Goal: Information Seeking & Learning: Understand process/instructions

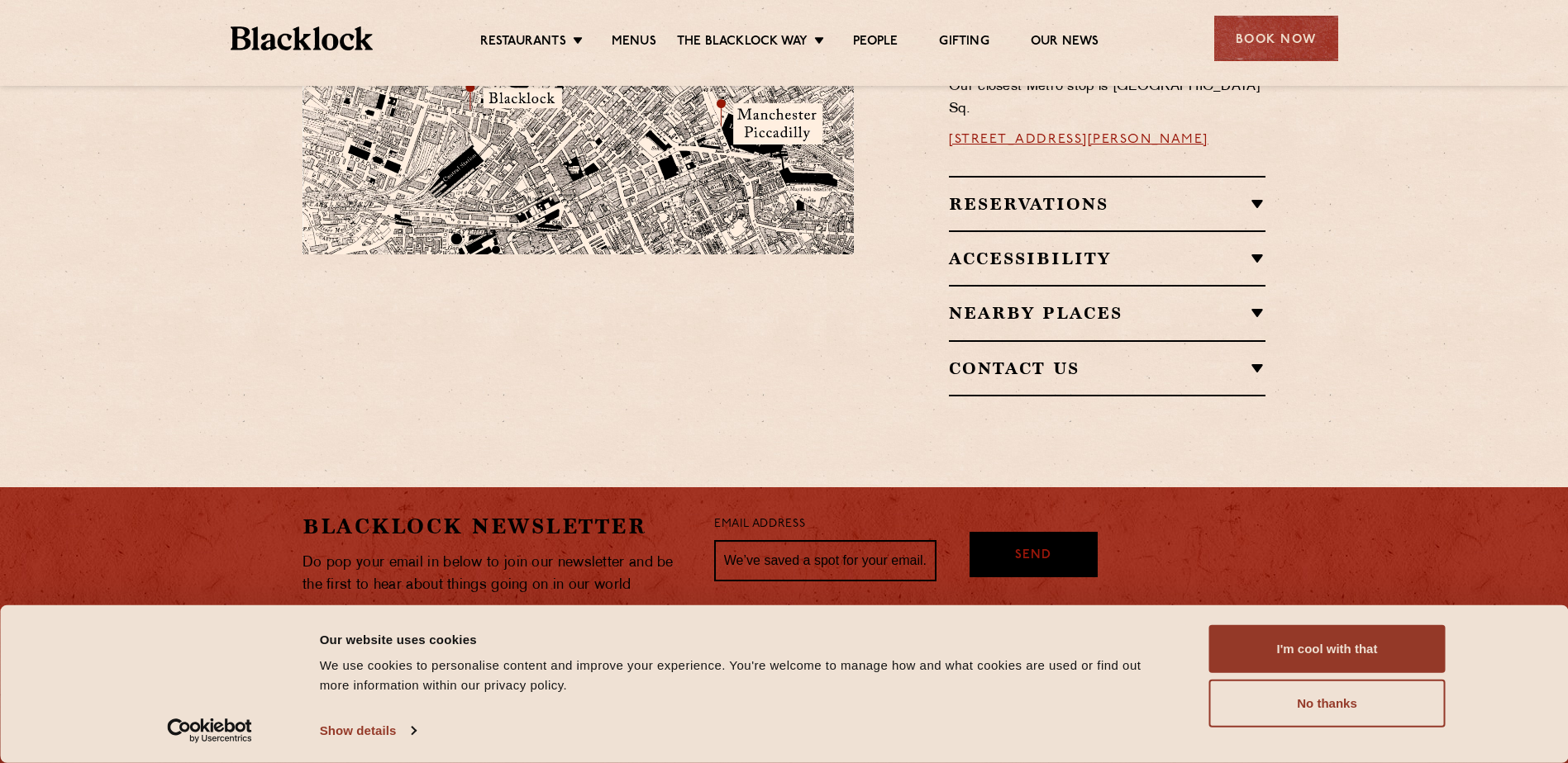
scroll to position [1172, 0]
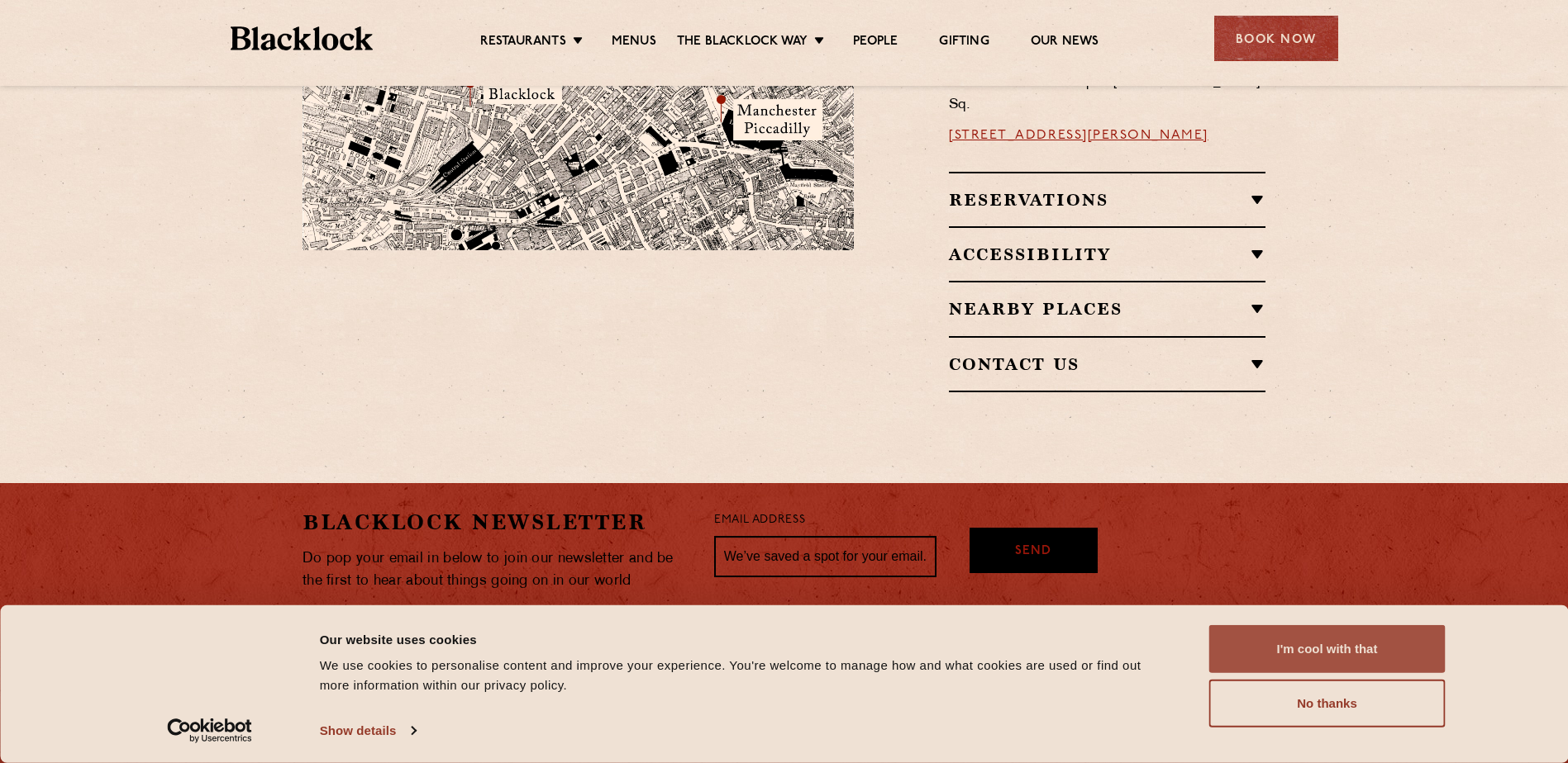
click at [1315, 643] on button "I'm cool with that" at bounding box center [1327, 649] width 236 height 48
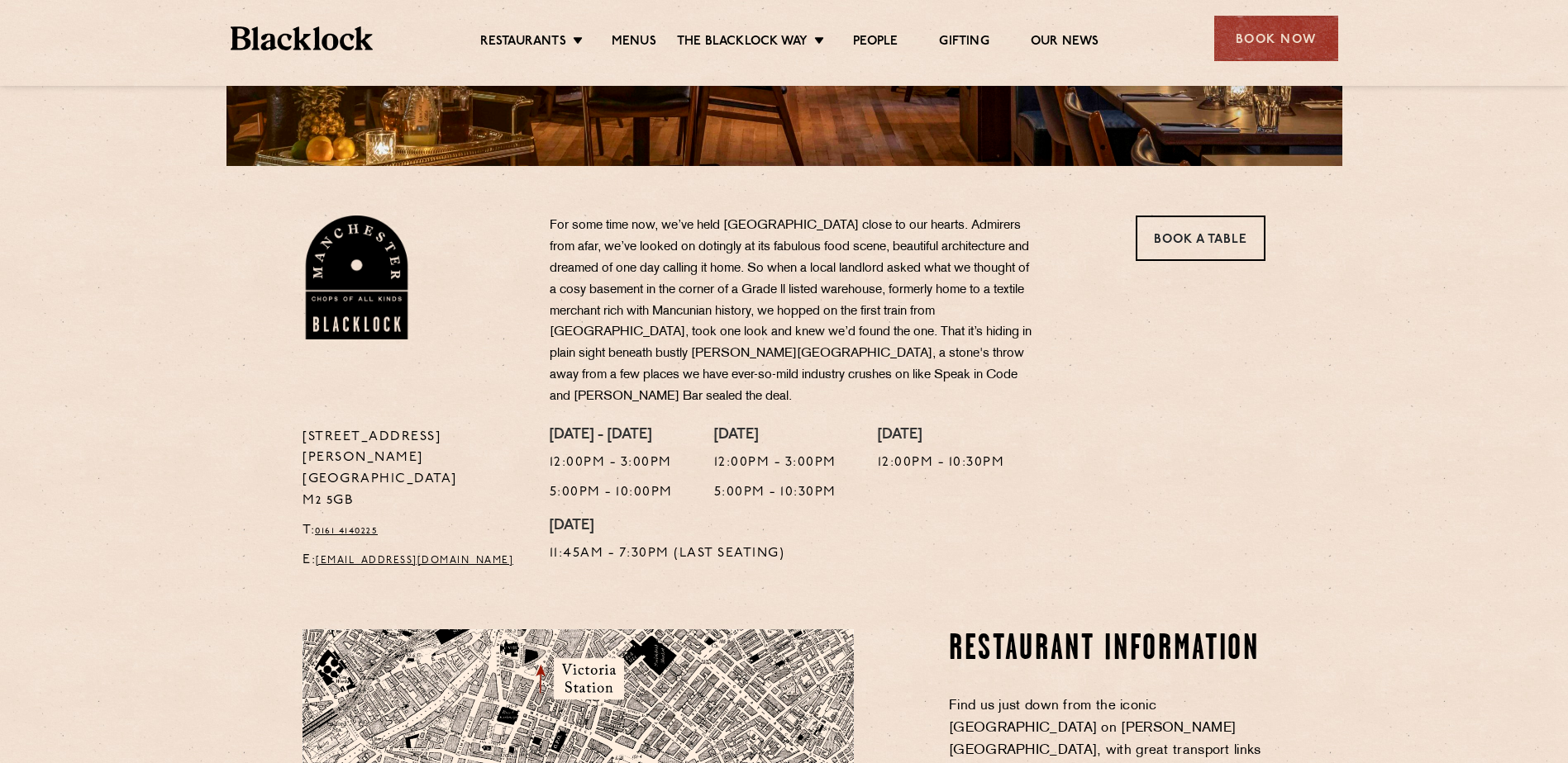
scroll to position [0, 0]
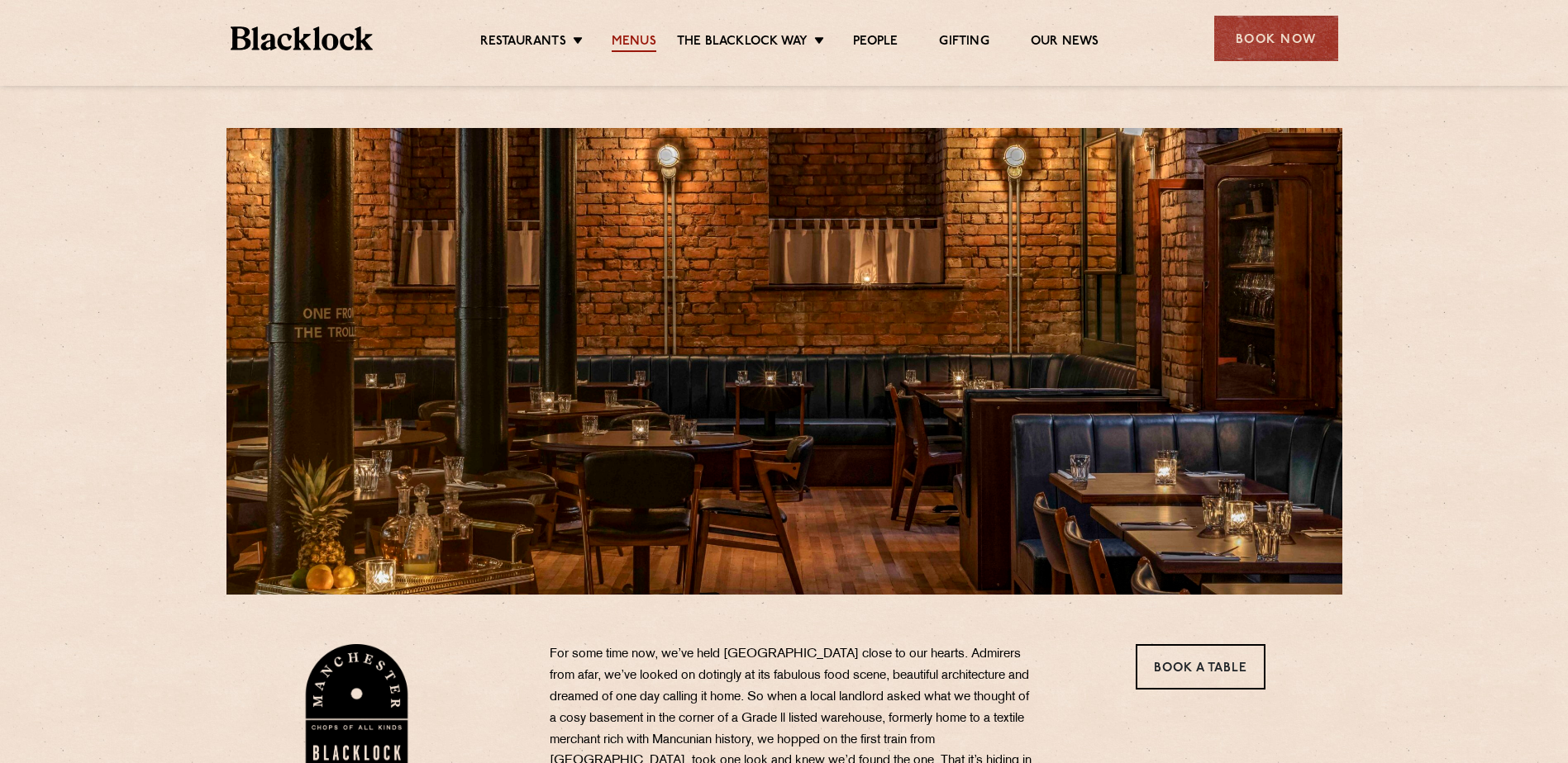
click at [625, 36] on link "Menus" at bounding box center [633, 43] width 44 height 19
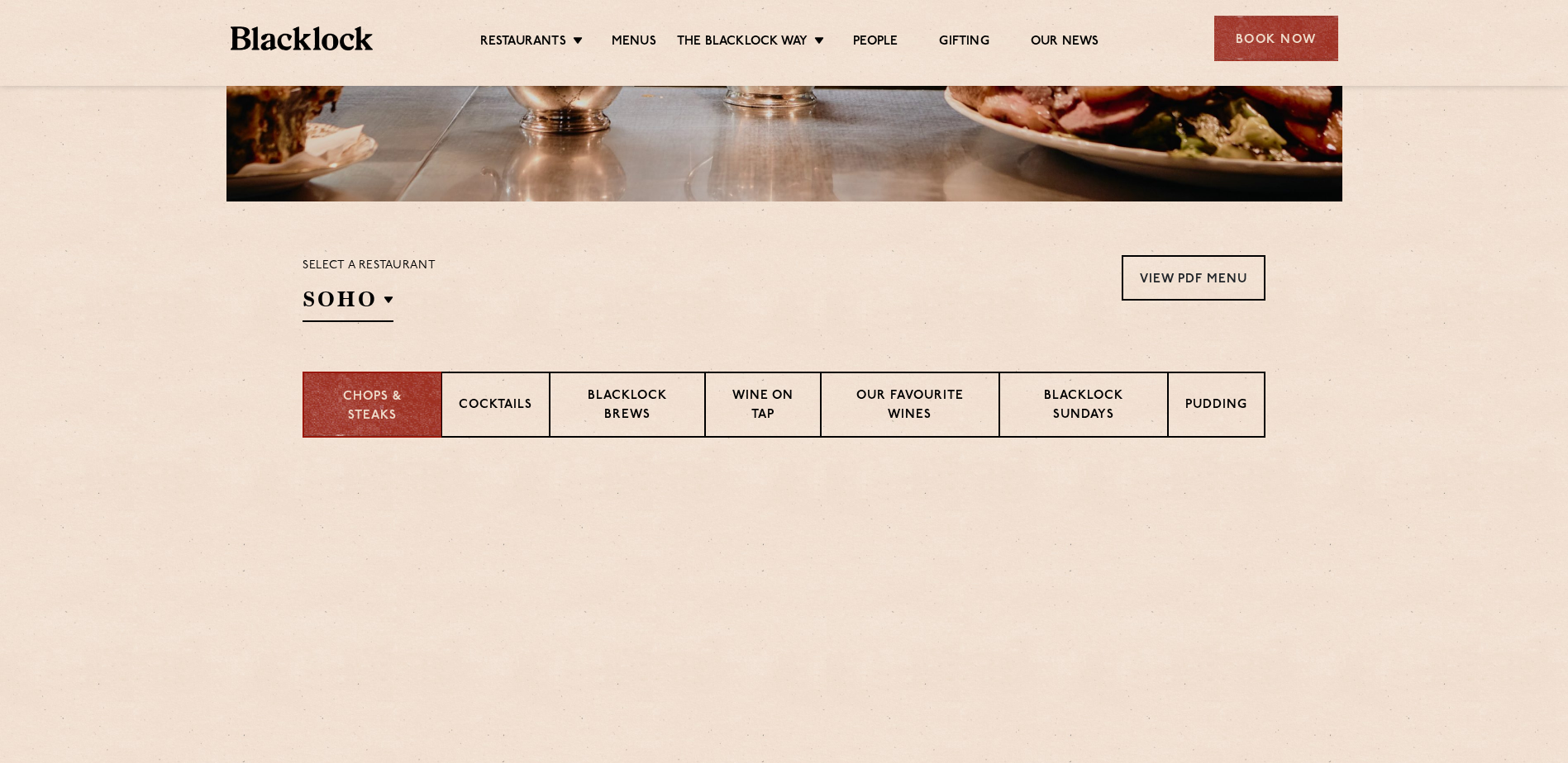
scroll to position [413, 0]
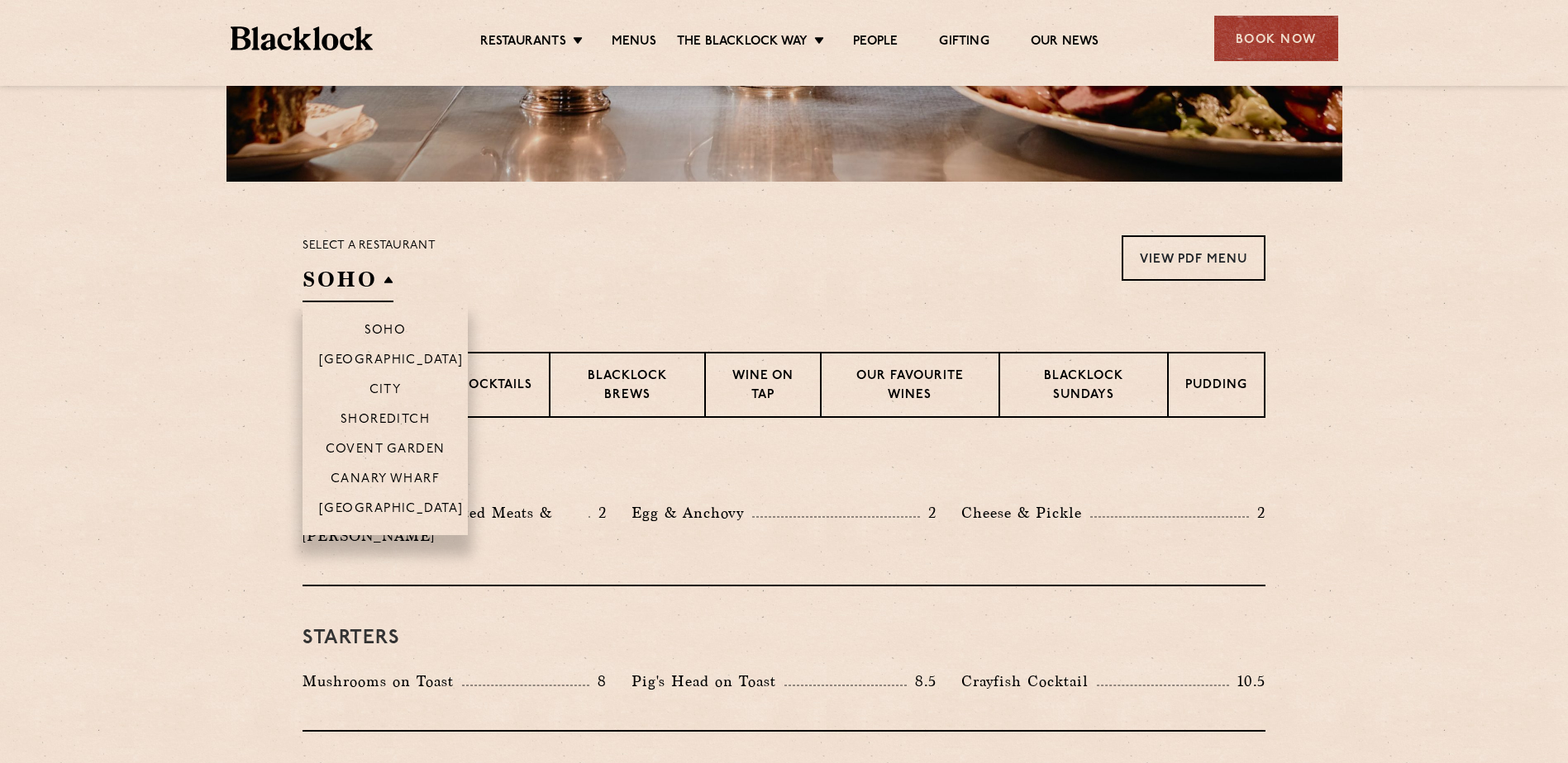
click at [391, 277] on h2 "SOHO" at bounding box center [347, 283] width 91 height 37
click at [392, 511] on p "[GEOGRAPHIC_DATA]" at bounding box center [391, 510] width 144 height 17
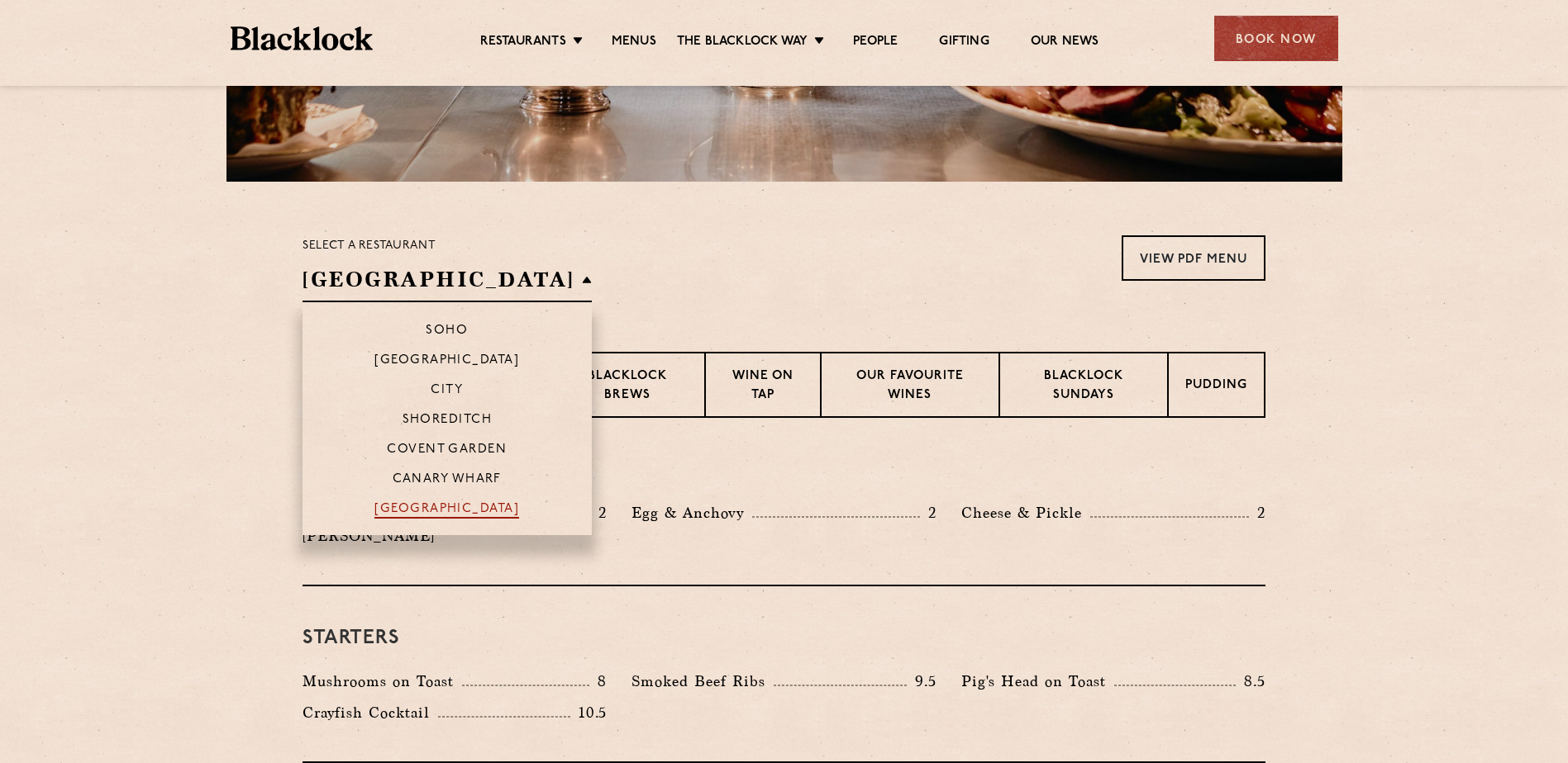
click at [423, 511] on p "[GEOGRAPHIC_DATA]" at bounding box center [446, 510] width 144 height 17
